Goal: Navigation & Orientation: Find specific page/section

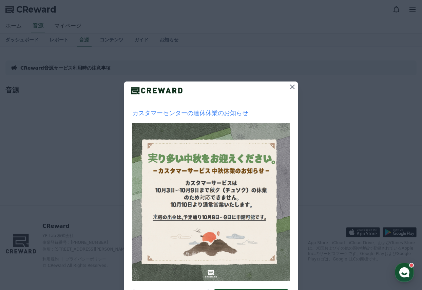
click at [290, 88] on icon at bounding box center [292, 86] width 5 height 5
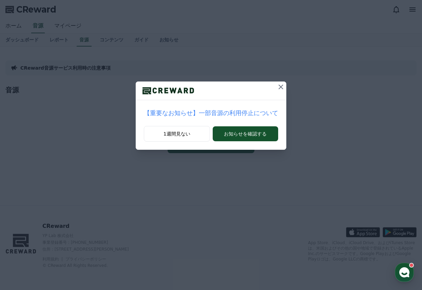
click at [277, 83] on icon at bounding box center [281, 87] width 8 height 8
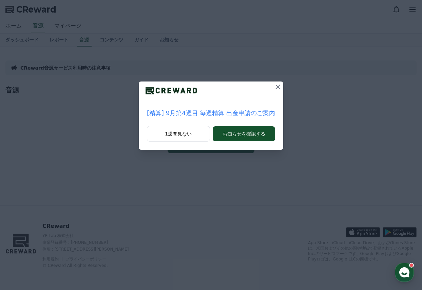
click at [274, 84] on icon at bounding box center [278, 87] width 8 height 8
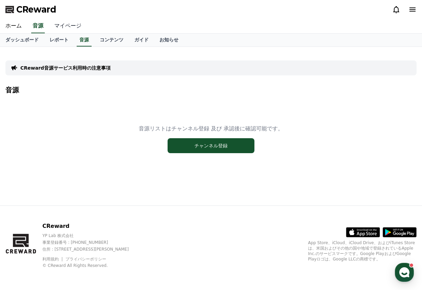
click at [65, 26] on link "マイページ" at bounding box center [68, 26] width 38 height 14
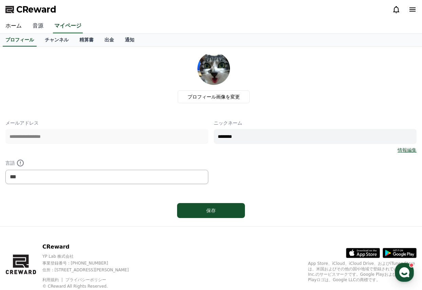
click at [35, 29] on link "音源" at bounding box center [38, 26] width 22 height 14
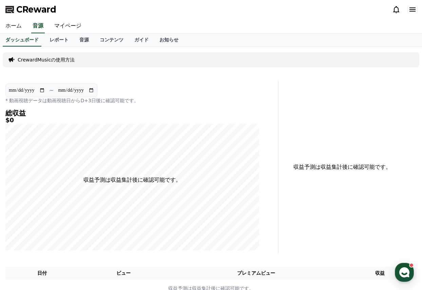
click at [18, 29] on link "ホーム" at bounding box center [13, 26] width 27 height 14
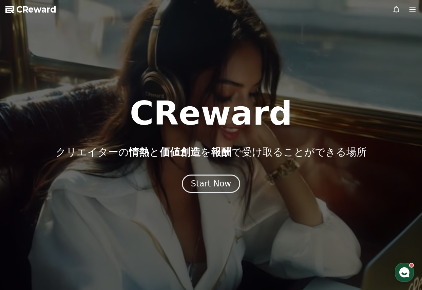
click at [401, 268] on icon "button" at bounding box center [404, 272] width 12 height 12
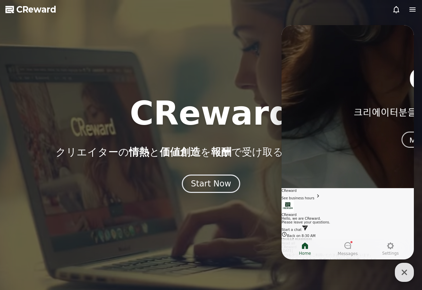
click at [402, 265] on div "button" at bounding box center [404, 272] width 19 height 19
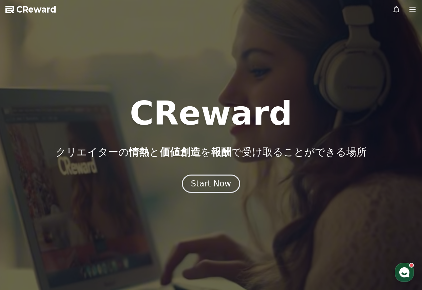
click at [407, 10] on div at bounding box center [404, 9] width 24 height 8
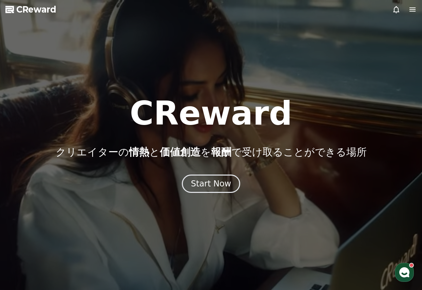
click at [411, 8] on icon at bounding box center [412, 9] width 6 height 4
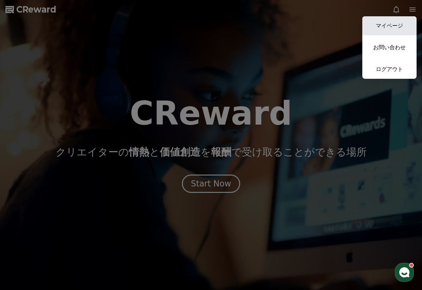
click at [398, 25] on link "マイページ" at bounding box center [389, 25] width 54 height 19
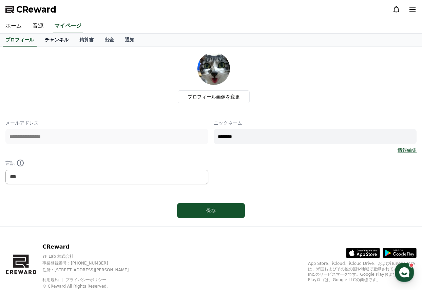
click at [39, 41] on link "チャンネル" at bounding box center [56, 40] width 35 height 13
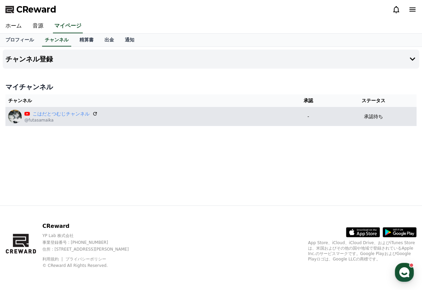
click at [249, 121] on div "こはだとつむじチャンネル @futasamaika" at bounding box center [145, 117] width 275 height 14
click at [379, 115] on p "承認待ち" at bounding box center [373, 116] width 19 height 7
click at [63, 115] on link "こはだとつむじチャンネル" at bounding box center [61, 113] width 57 height 7
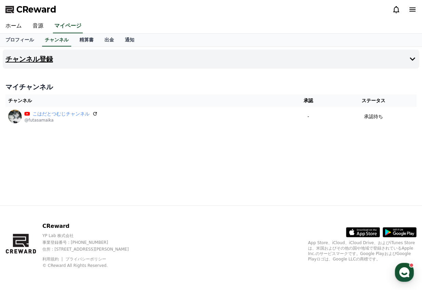
click at [37, 59] on h4 "チャンネル登録" at bounding box center [28, 58] width 47 height 7
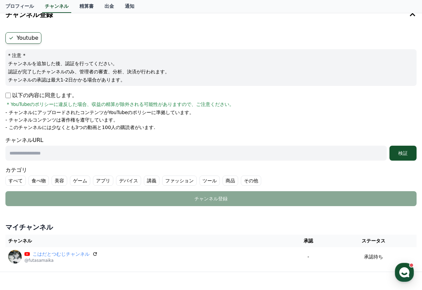
scroll to position [43, 0]
